Goal: Download file/media

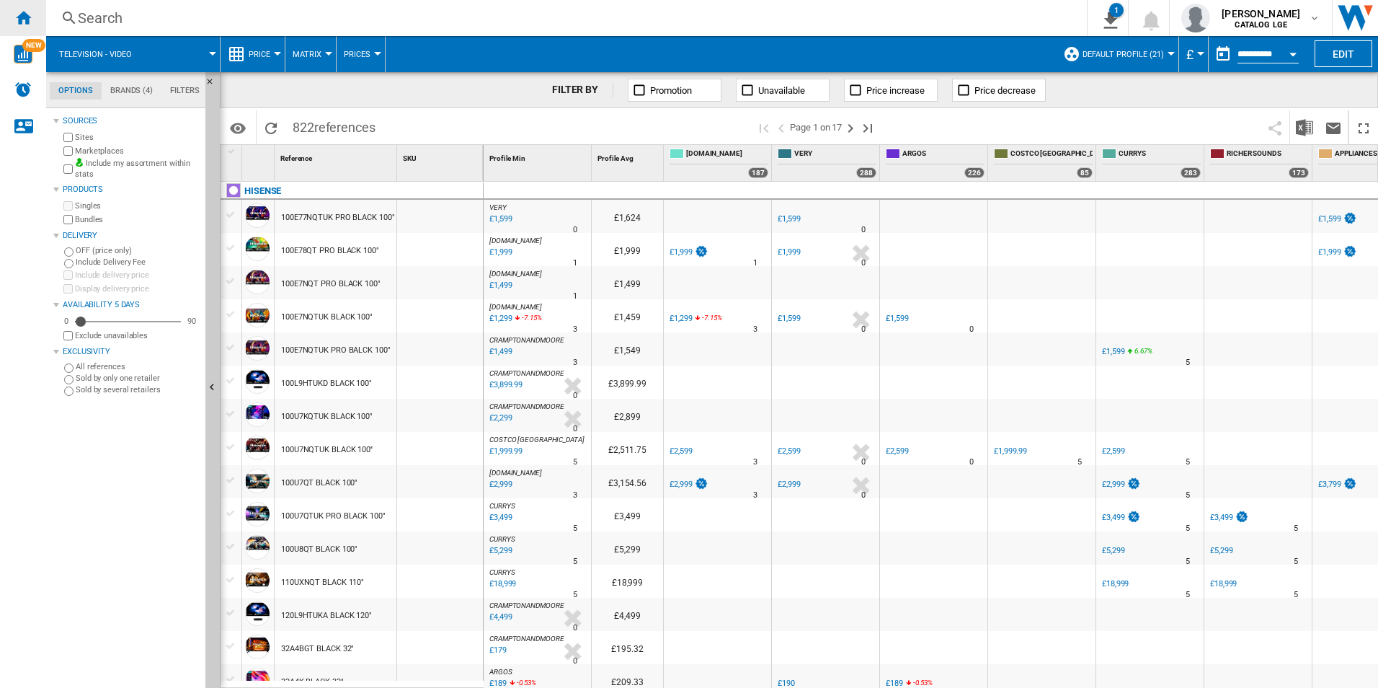
click at [20, 16] on ng-md-icon "Home" at bounding box center [22, 17] width 17 height 17
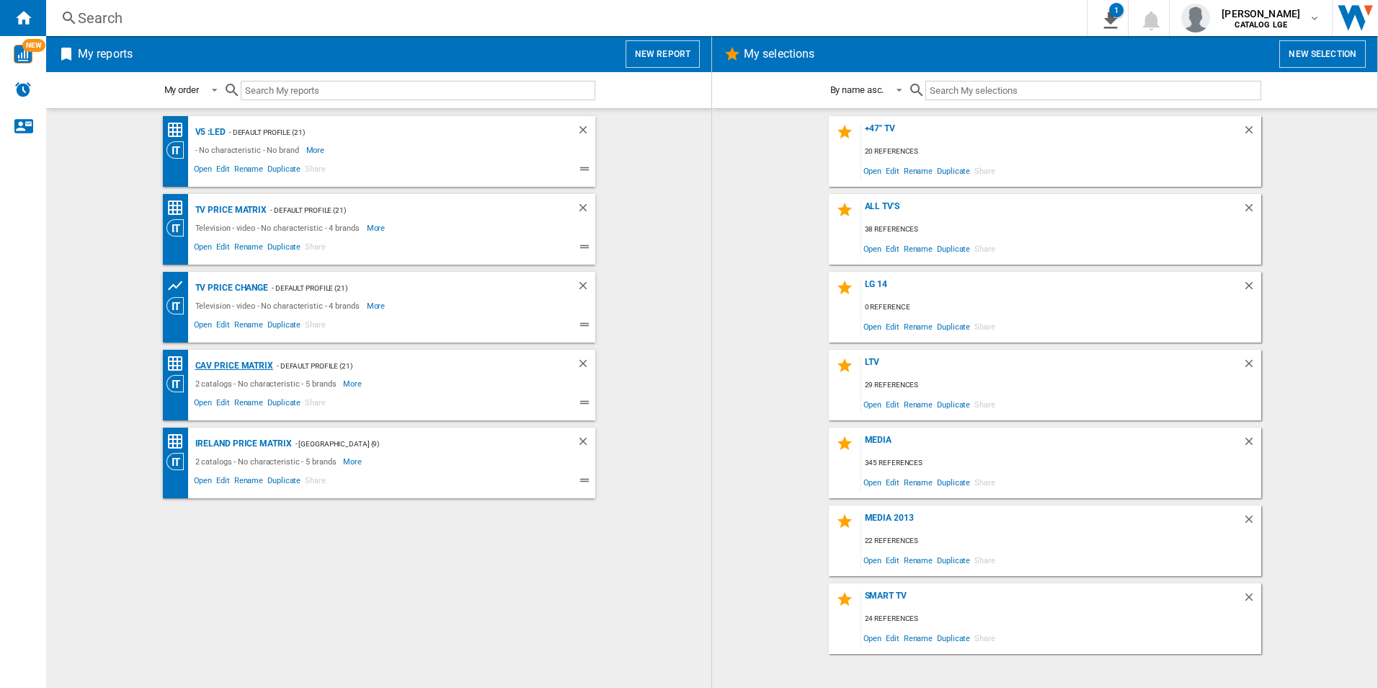
click at [244, 362] on div "CAV price matrix" at bounding box center [232, 366] width 81 height 18
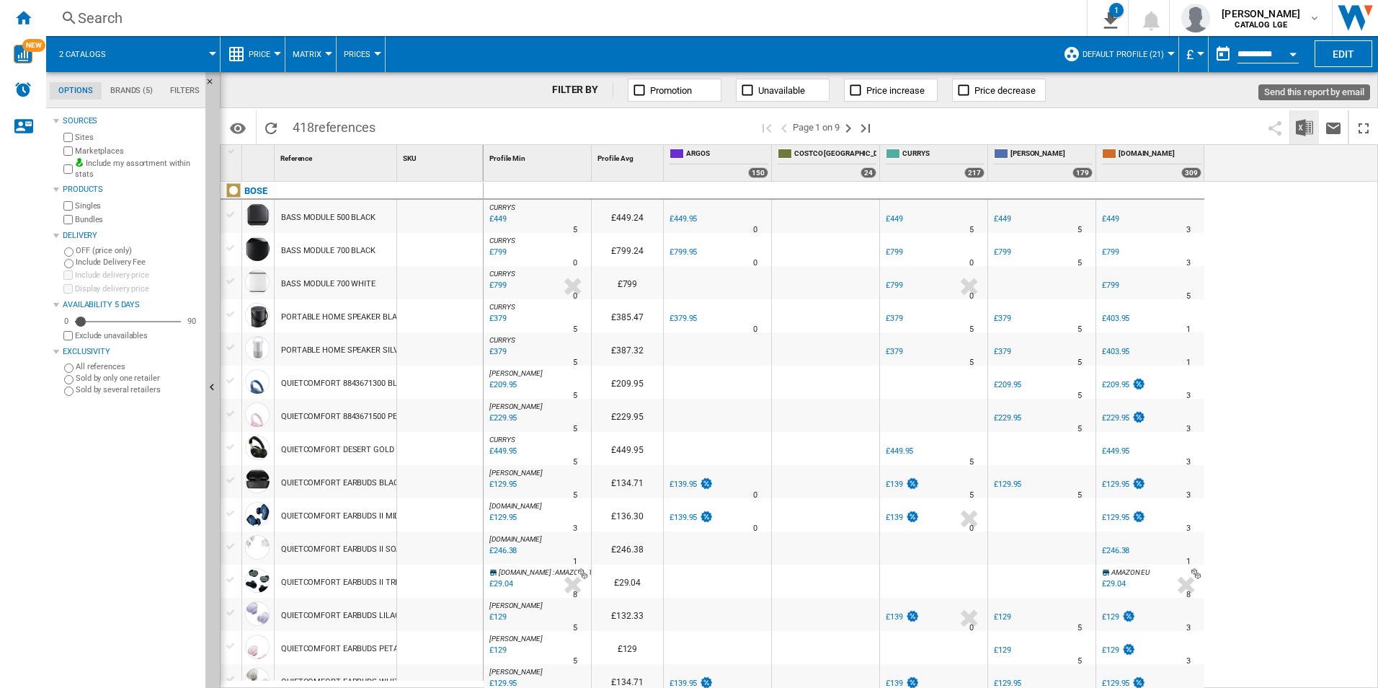
click at [1307, 127] on img "Download in Excel" at bounding box center [1304, 127] width 17 height 17
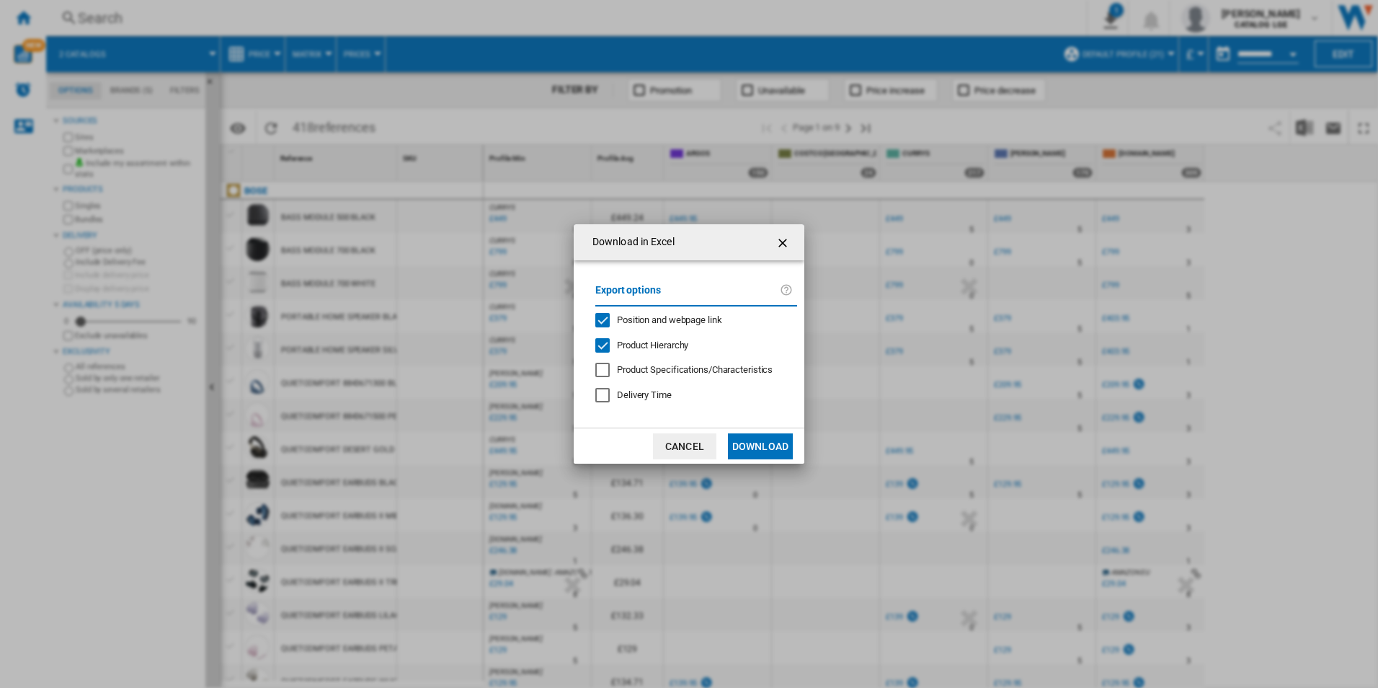
click at [664, 332] on div "Export options Position and webpage link Product Hierarchy Product Specificatio…" at bounding box center [696, 344] width 216 height 139
click at [670, 321] on span "Position and webpage link" at bounding box center [669, 319] width 105 height 11
click at [667, 352] on div "Export options Position and webpage link Product Hierarchy Product Specificatio…" at bounding box center [696, 344] width 216 height 139
click at [597, 348] on div "Product Hierarchy" at bounding box center [602, 345] width 14 height 14
click at [763, 451] on button "Download" at bounding box center [760, 446] width 65 height 26
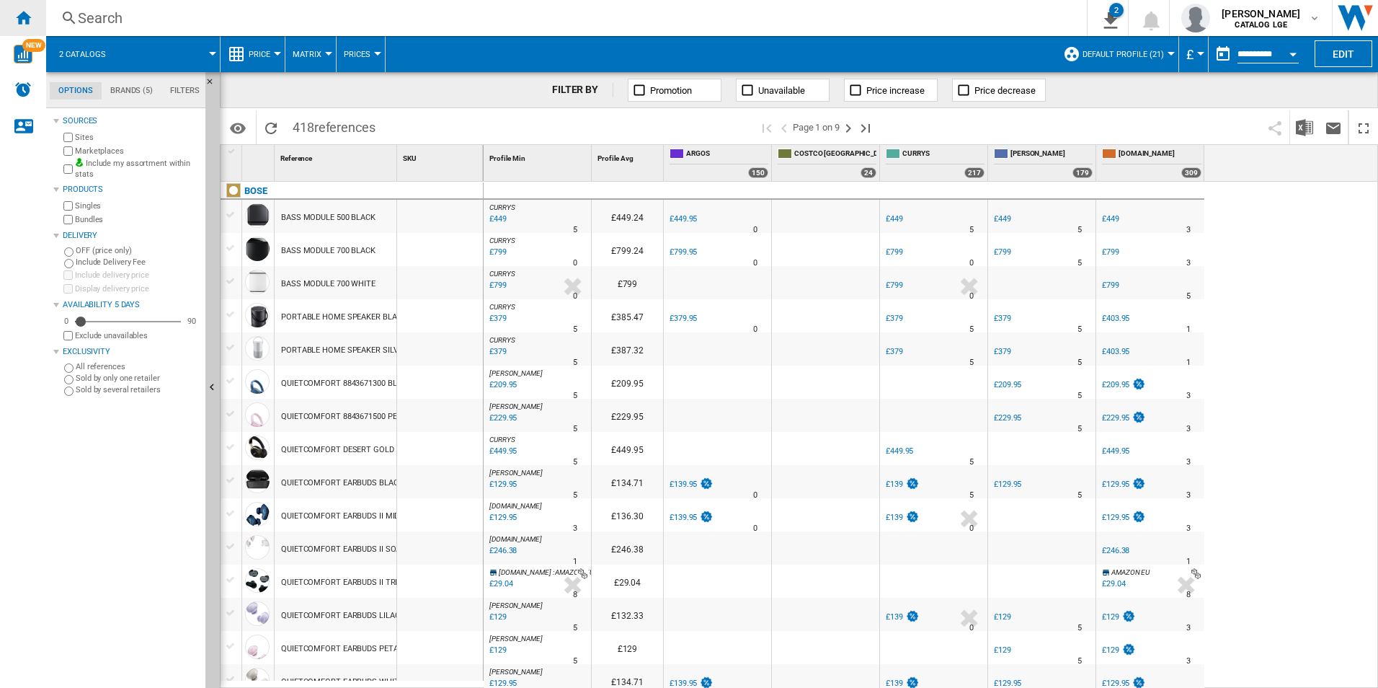
click at [21, 14] on ng-md-icon "Home" at bounding box center [22, 17] width 17 height 17
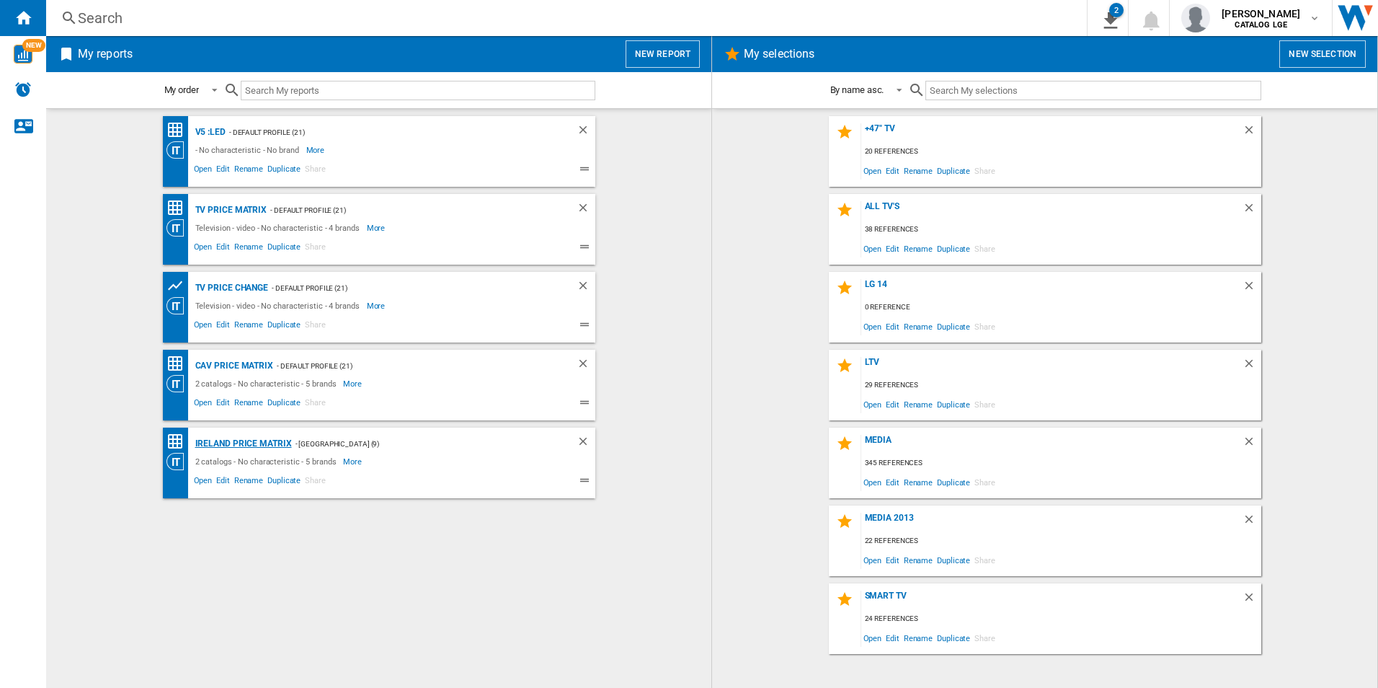
click at [272, 448] on div "Ireland price matrix" at bounding box center [242, 444] width 100 height 18
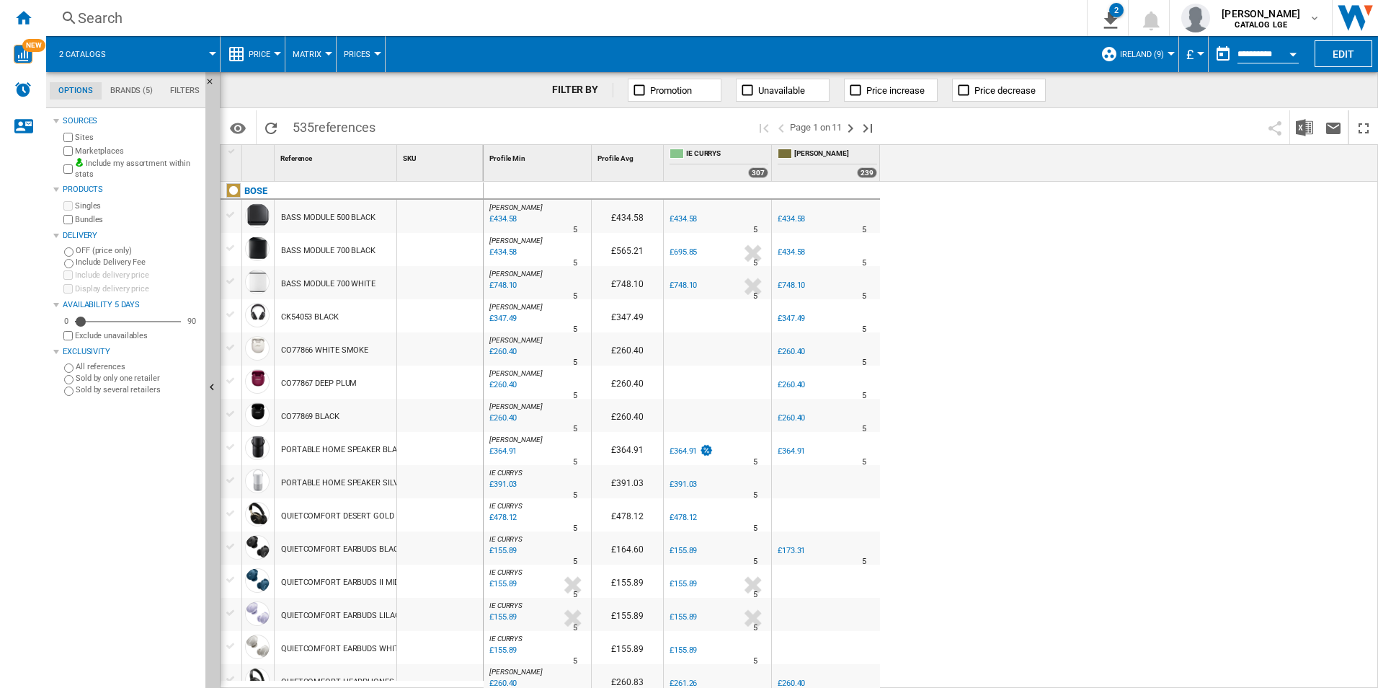
click at [1193, 54] on button "£" at bounding box center [1193, 54] width 14 height 36
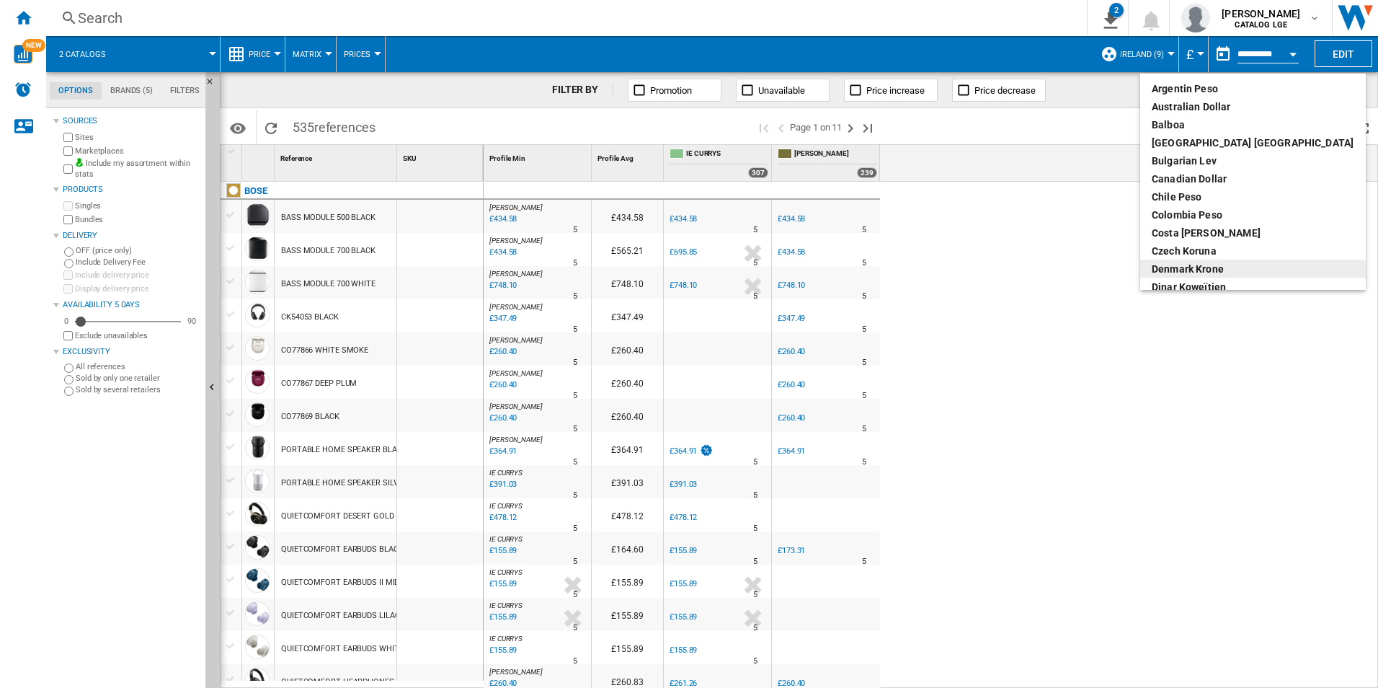
scroll to position [216, 0]
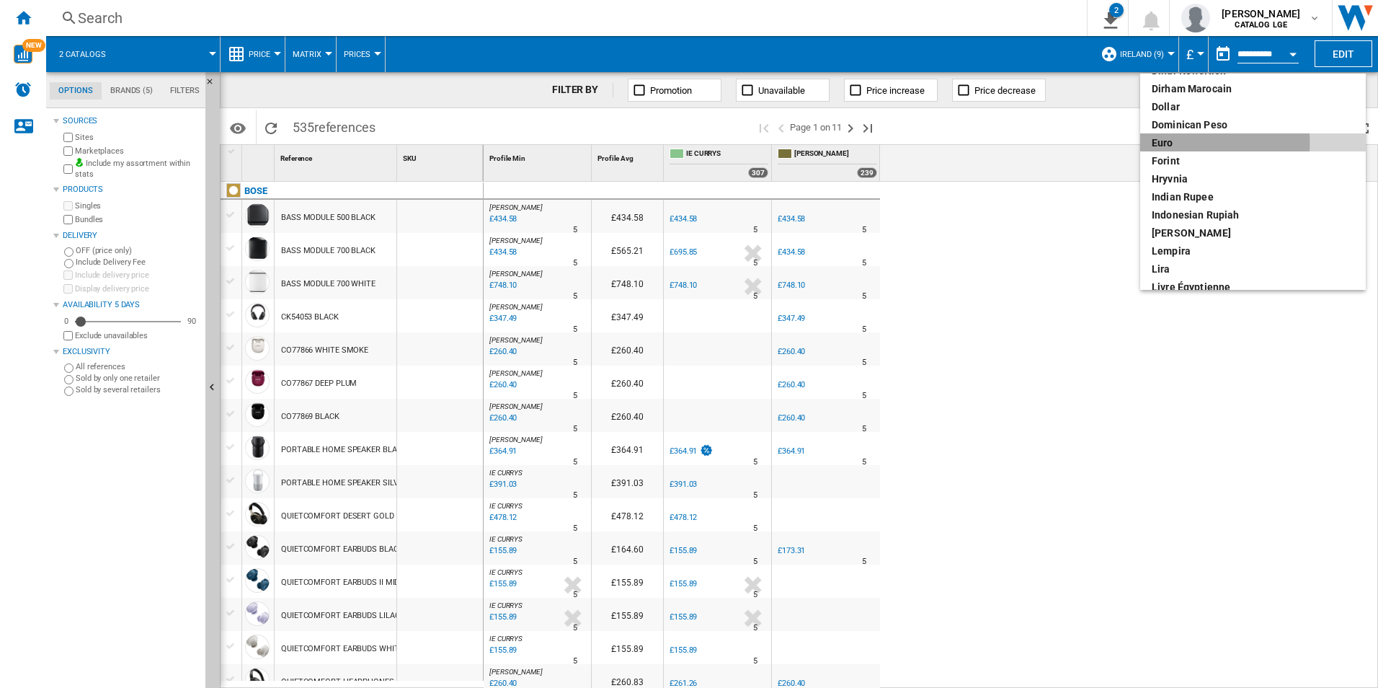
click at [1198, 143] on div "euro" at bounding box center [1253, 142] width 203 height 14
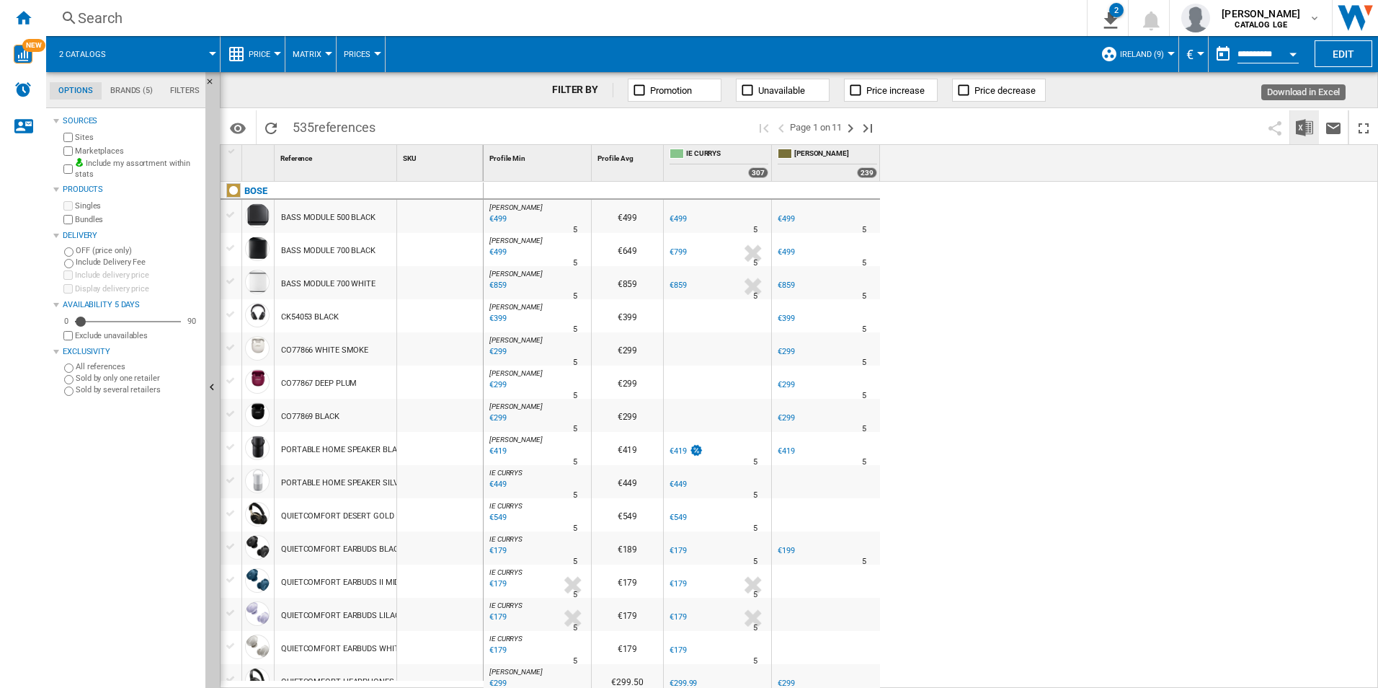
click at [1304, 125] on img "Download in Excel" at bounding box center [1304, 127] width 17 height 17
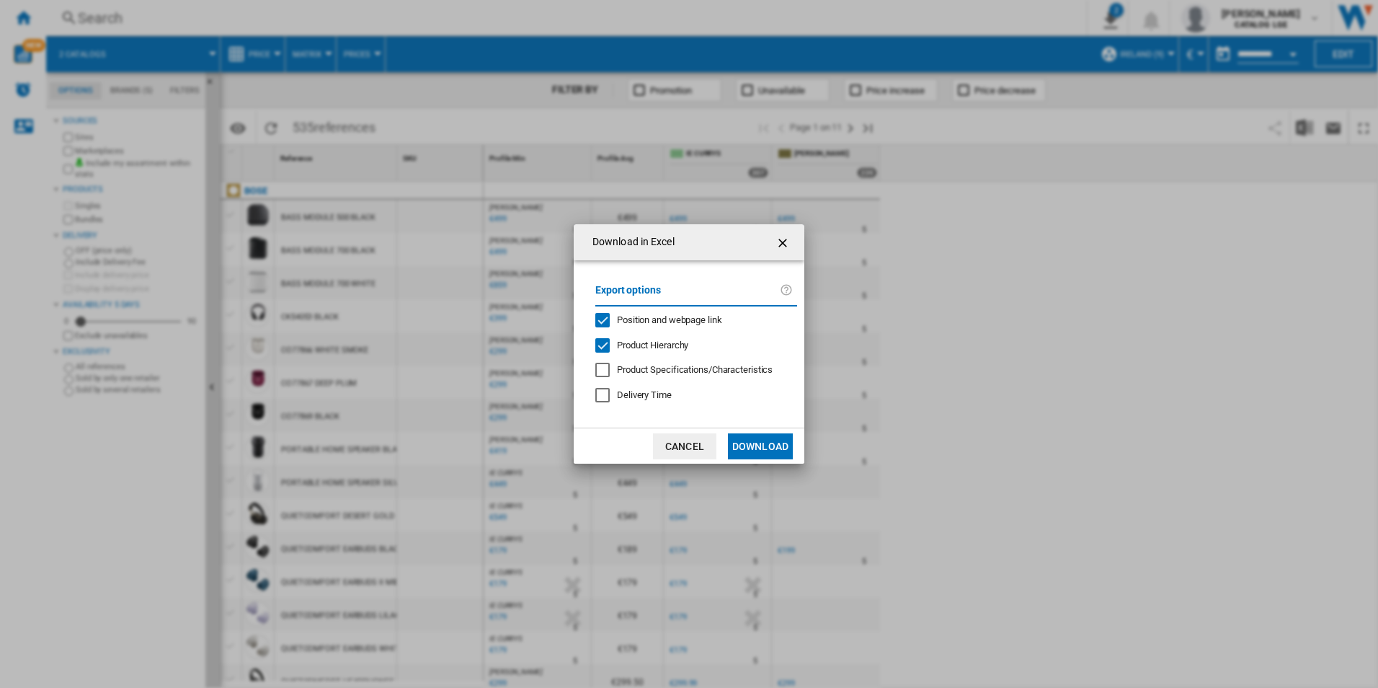
click at [621, 322] on span "Position and webpage link" at bounding box center [669, 319] width 105 height 11
click at [620, 341] on span "Product Hierarchy" at bounding box center [652, 344] width 71 height 11
click at [739, 442] on button "Download" at bounding box center [760, 446] width 65 height 26
